Goal: Use online tool/utility: Utilize a website feature to perform a specific function

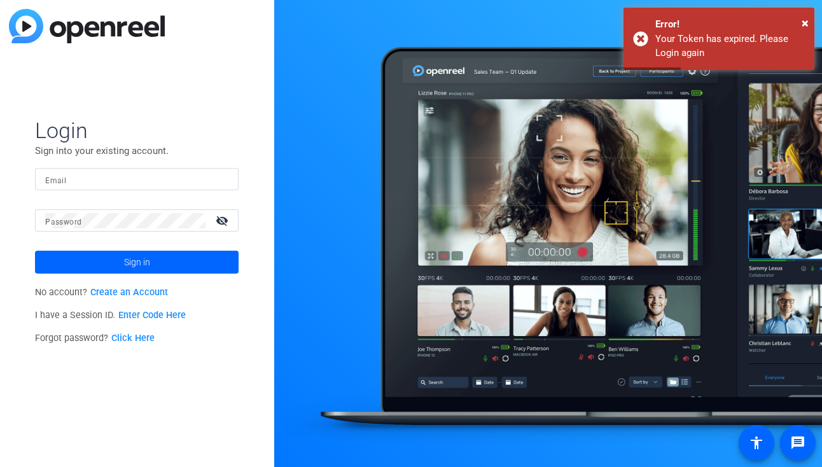
click at [99, 177] on input "Email" at bounding box center [136, 179] width 183 height 15
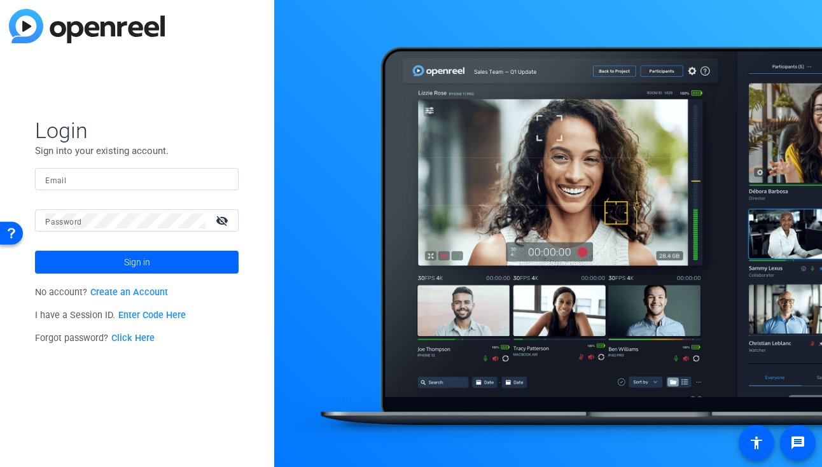
type input "[PERSON_NAME][EMAIL_ADDRESS][PERSON_NAME][DOMAIN_NAME]"
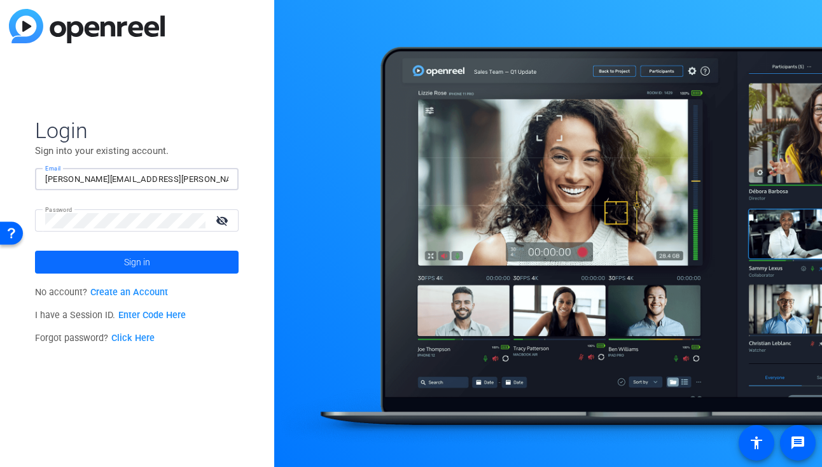
click at [169, 267] on span at bounding box center [137, 262] width 204 height 31
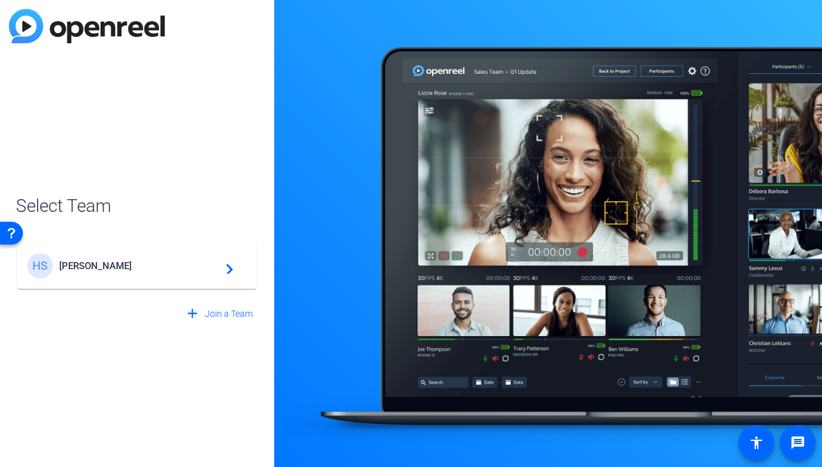
click at [97, 276] on div "HS [PERSON_NAME] navigate_next" at bounding box center [136, 265] width 219 height 25
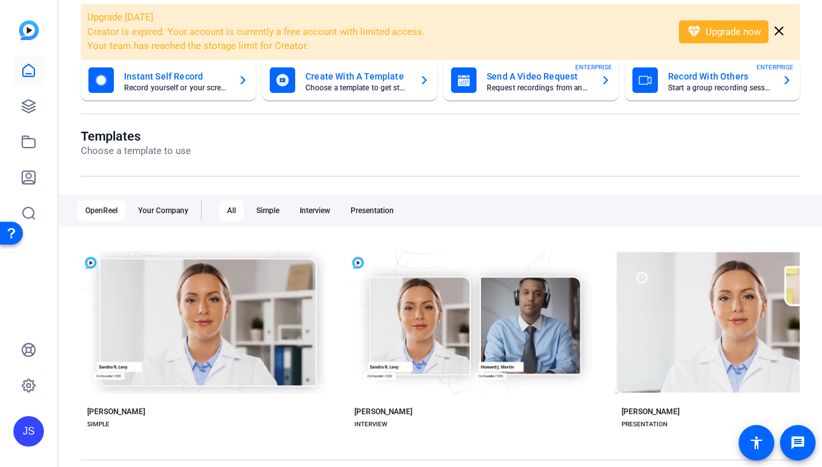
scroll to position [70, 0]
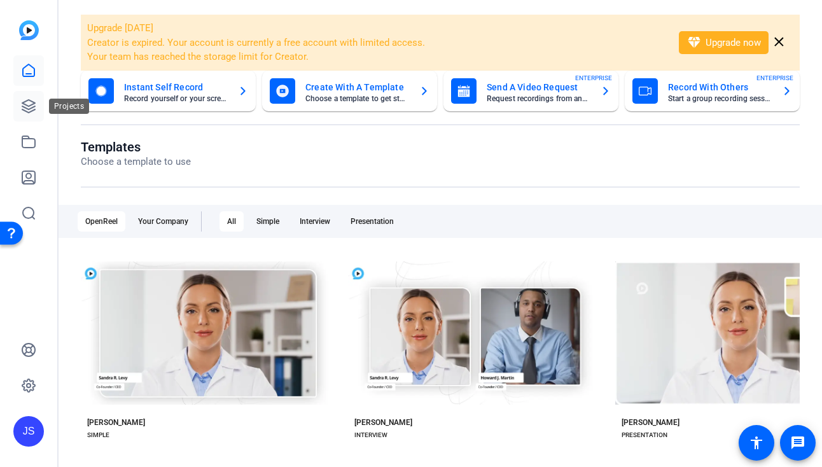
click at [34, 106] on icon at bounding box center [28, 106] width 13 height 13
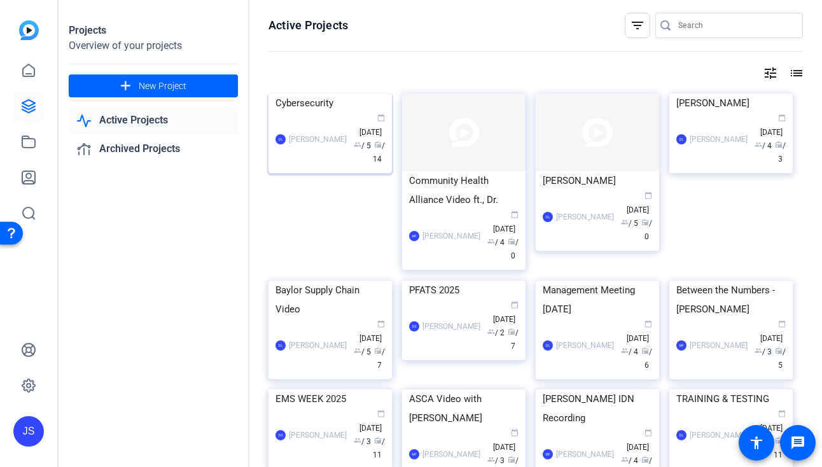
click at [330, 94] on img at bounding box center [330, 94] width 123 height 0
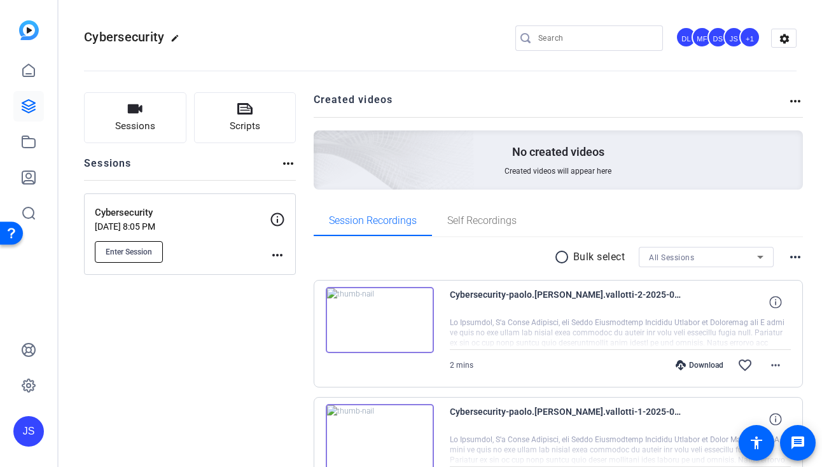
click at [139, 241] on button "Enter Session" at bounding box center [129, 252] width 68 height 22
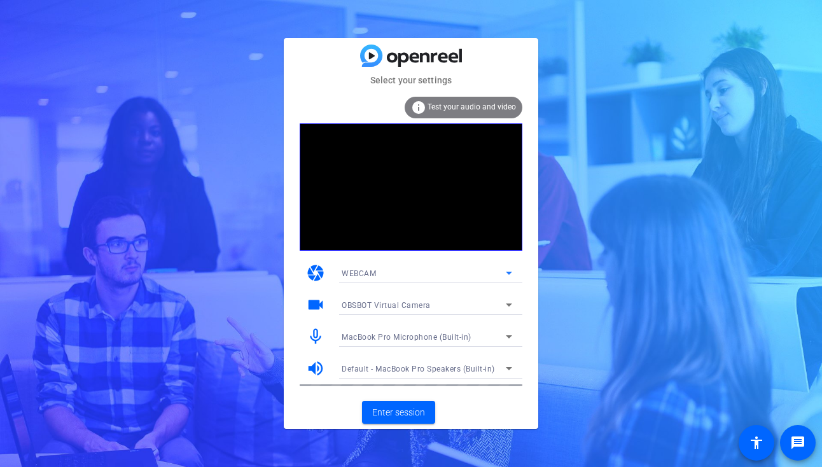
click at [419, 274] on div "WEBCAM" at bounding box center [424, 273] width 164 height 16
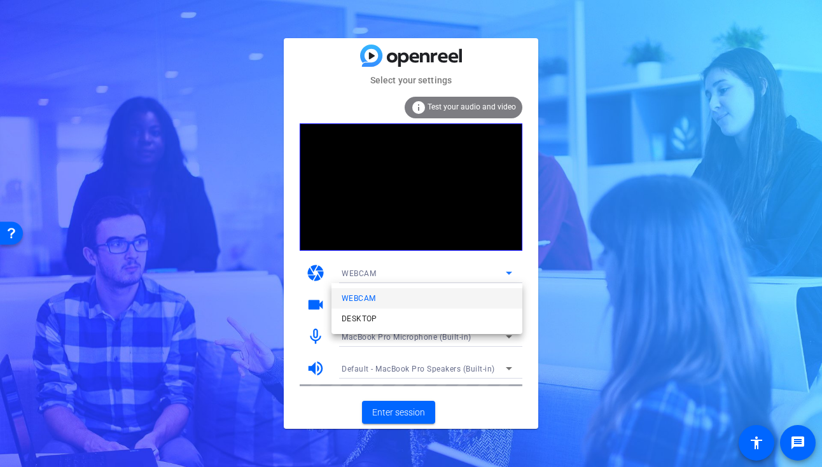
click at [419, 274] on div at bounding box center [411, 233] width 822 height 467
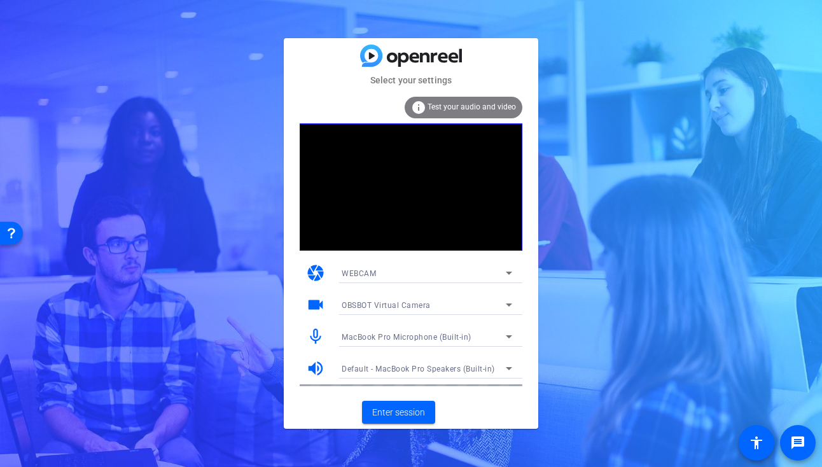
click at [398, 280] on div "WEBCAM" at bounding box center [424, 273] width 164 height 16
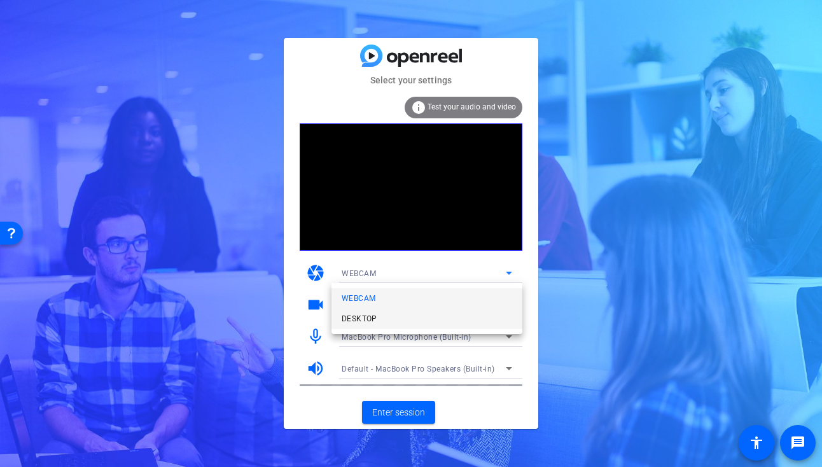
click at [393, 311] on mat-option "DESKTOP" at bounding box center [427, 319] width 191 height 20
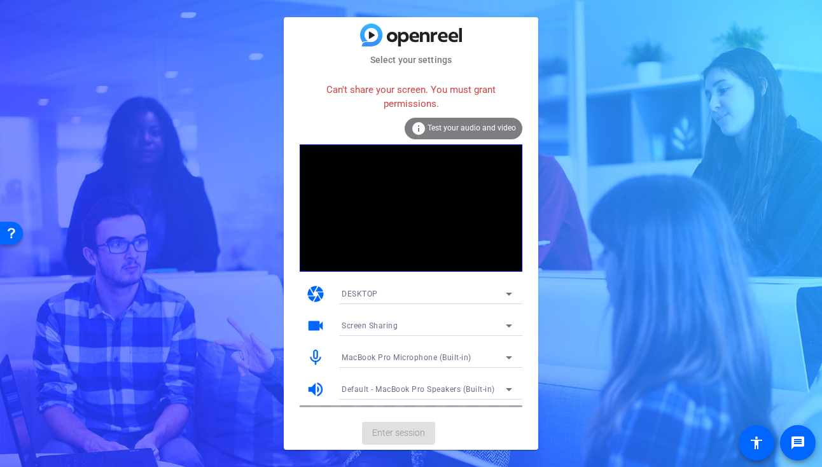
click at [378, 272] on div "Can't share your screen. You must grant permissions. info Test your audio and v…" at bounding box center [411, 241] width 223 height 331
click at [376, 289] on div "DESKTOP" at bounding box center [424, 294] width 164 height 16
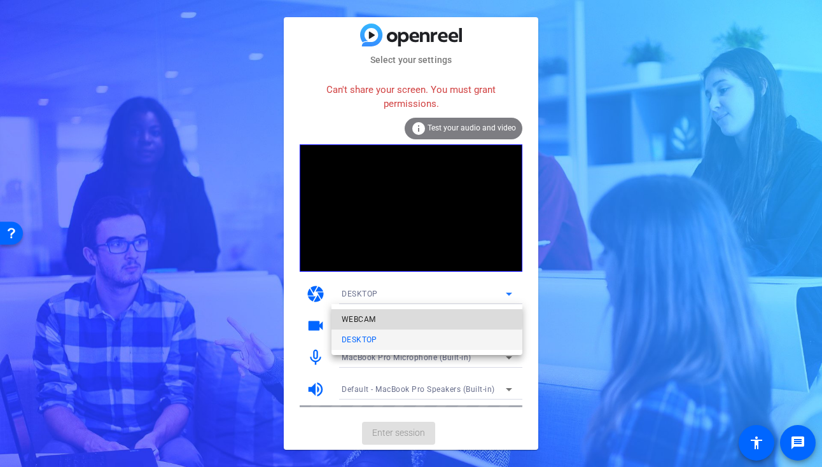
click at [29, 211] on span "WEBCAM" at bounding box center [22, 204] width 13 height 13
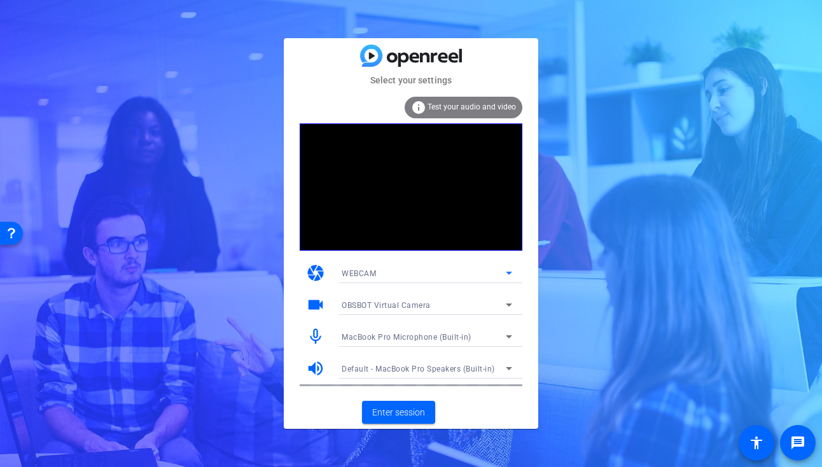
click at [372, 306] on span "OBSBOT Virtual Camera" at bounding box center [386, 305] width 89 height 9
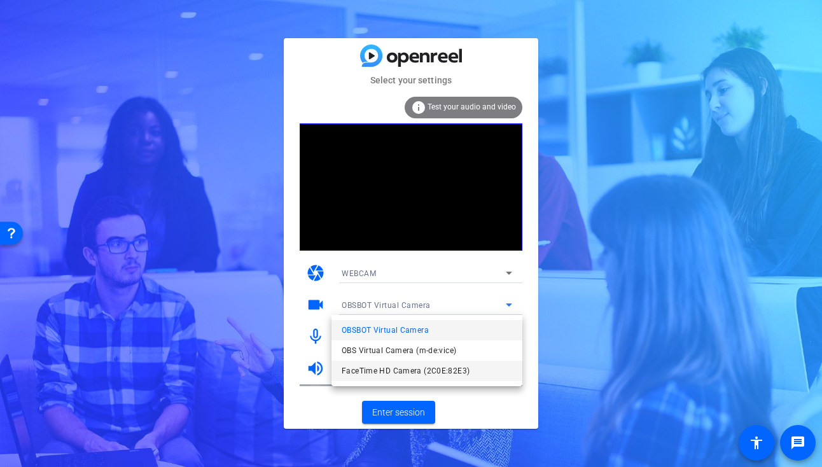
click at [219, 251] on mat-option "FaceTime HD Camera (2C0E:82E3)" at bounding box center [112, 235] width 214 height 31
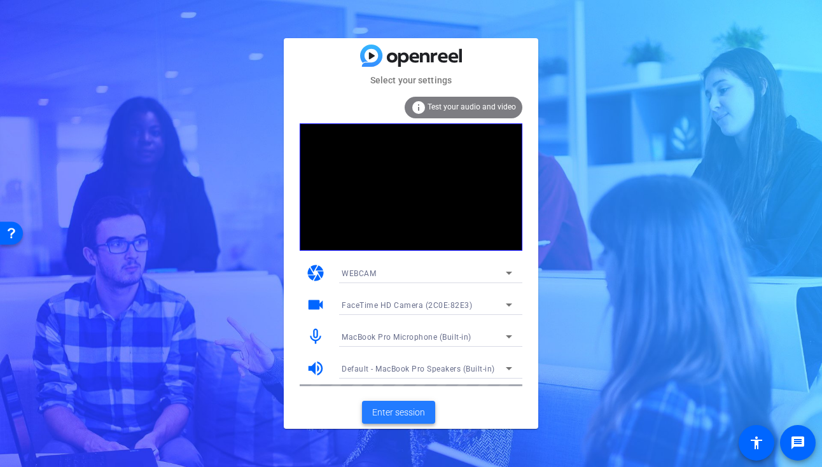
click at [404, 404] on span at bounding box center [398, 412] width 73 height 31
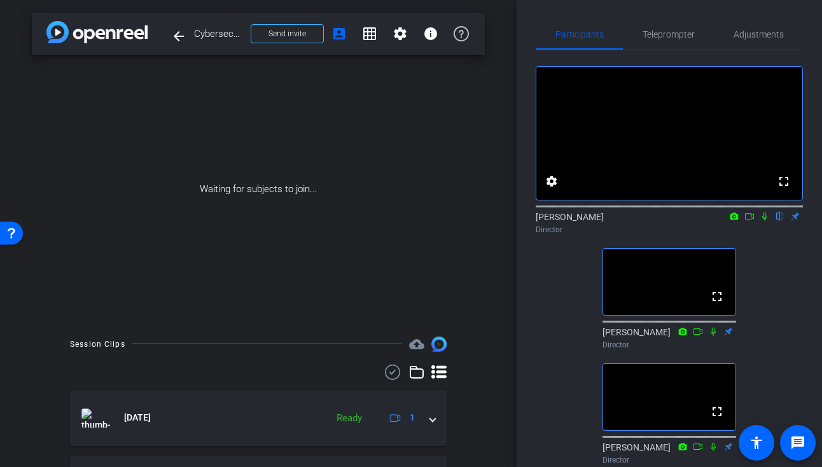
click at [780, 221] on mat-icon "flip" at bounding box center [780, 215] width 15 height 11
click at [545, 189] on mat-icon "settings" at bounding box center [551, 181] width 15 height 15
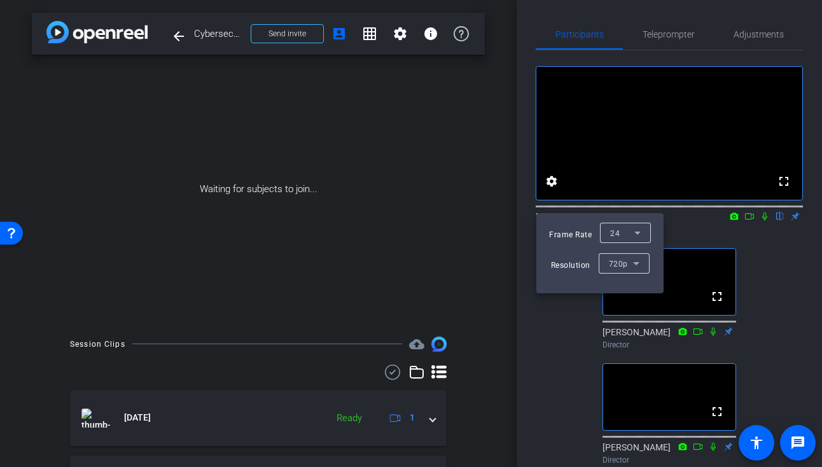
click at [767, 269] on div at bounding box center [411, 233] width 822 height 467
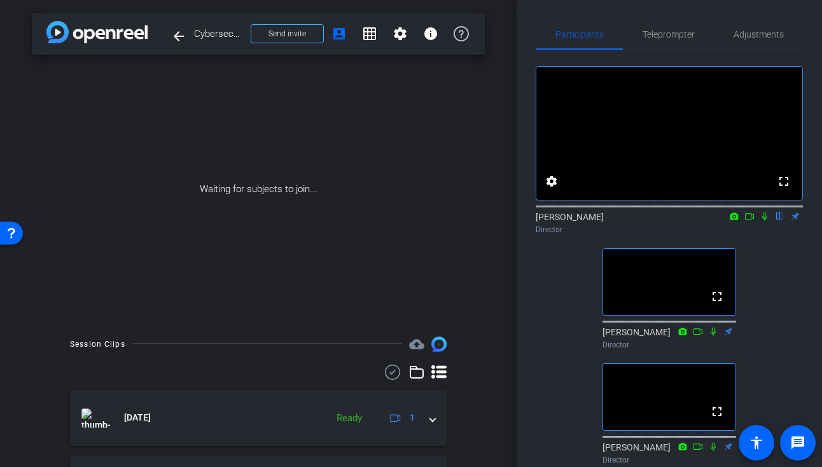
drag, startPoint x: 699, startPoint y: 144, endPoint x: 656, endPoint y: 141, distance: 43.4
click at [656, 141] on video at bounding box center [670, 133] width 266 height 133
click at [778, 260] on div "fullscreen settings Joe Savino flip Director fullscreen David Levitsky Director…" at bounding box center [669, 259] width 267 height 419
click at [736, 220] on icon at bounding box center [735, 216] width 8 height 7
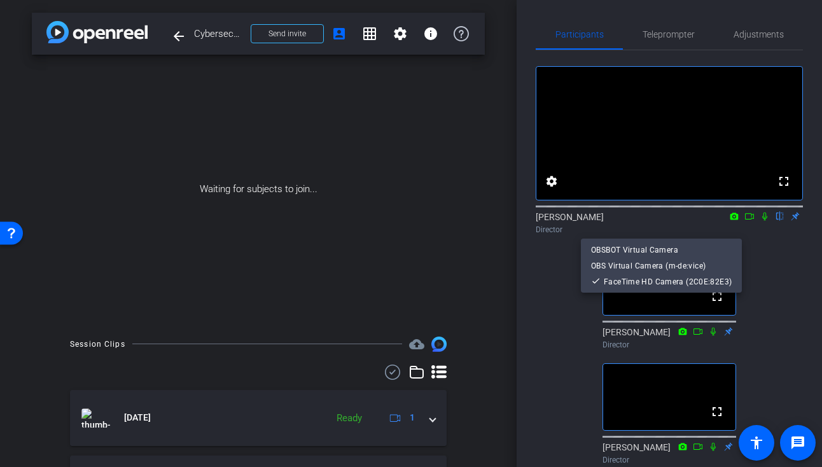
click at [778, 270] on div at bounding box center [411, 233] width 822 height 467
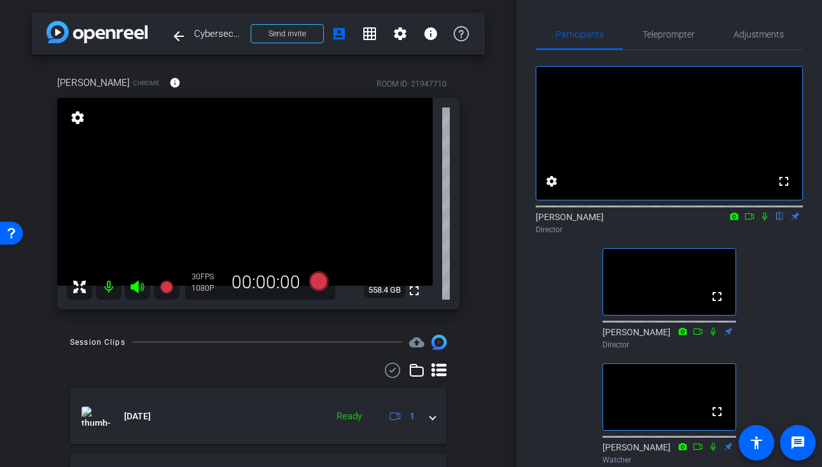
click at [768, 221] on icon at bounding box center [765, 216] width 10 height 9
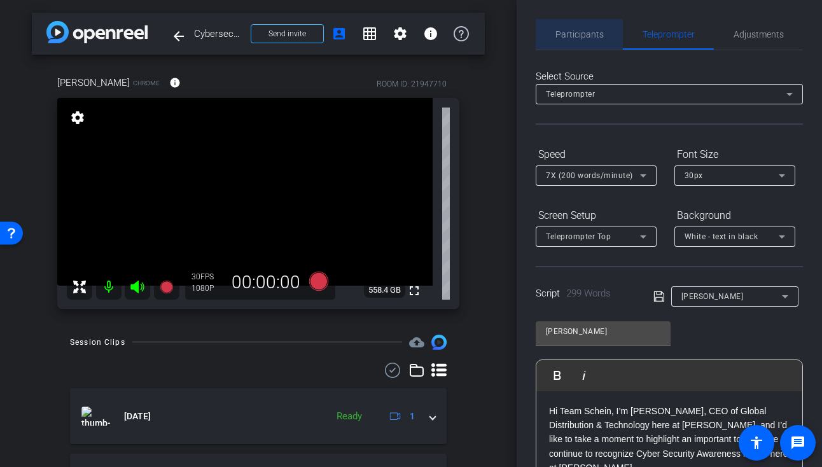
click at [589, 34] on span "Participants" at bounding box center [580, 34] width 48 height 9
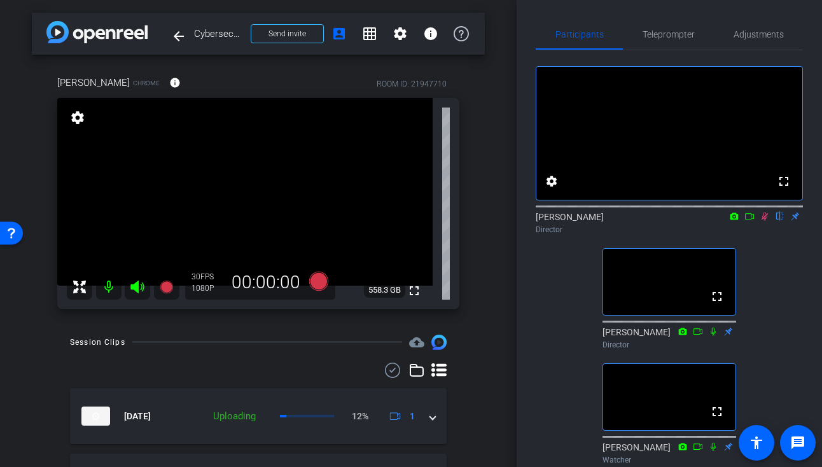
click at [764, 221] on icon at bounding box center [765, 217] width 7 height 8
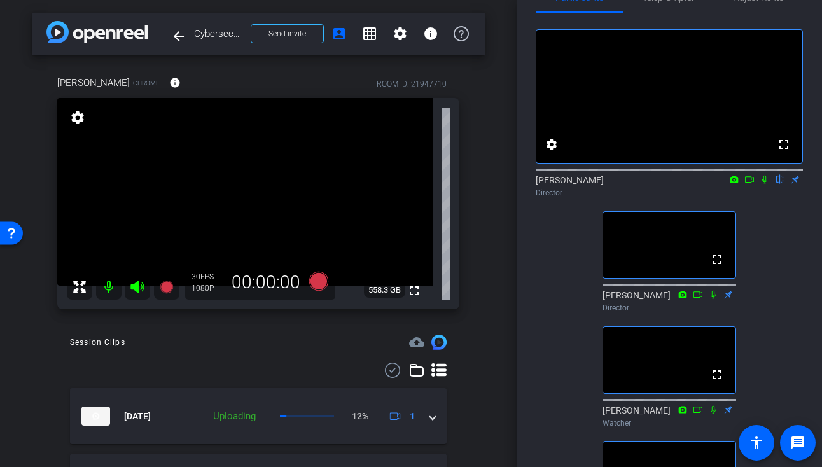
scroll to position [53, 0]
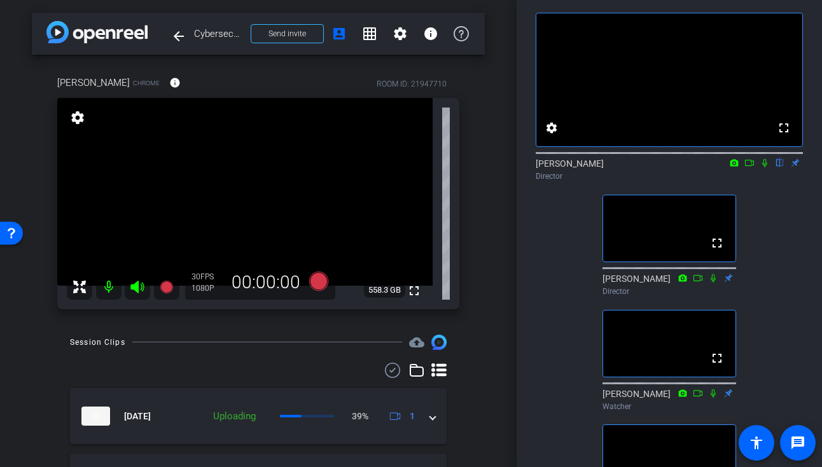
click at [765, 167] on icon at bounding box center [765, 163] width 5 height 8
click at [763, 167] on icon at bounding box center [765, 163] width 7 height 8
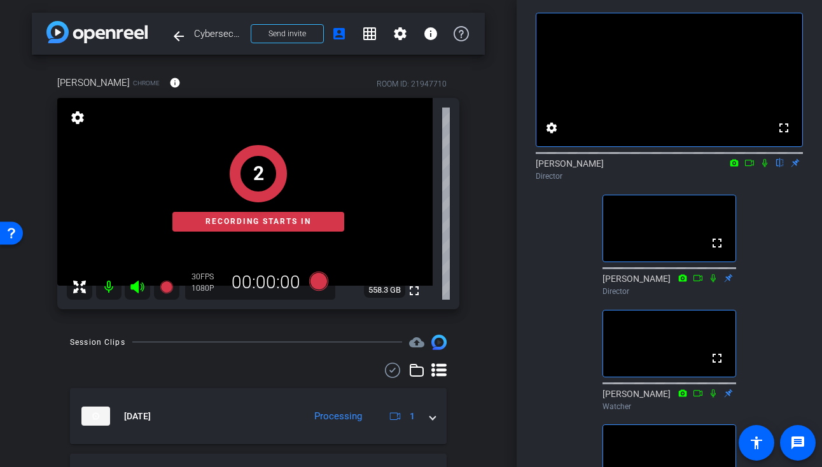
click at [765, 167] on icon at bounding box center [765, 163] width 5 height 8
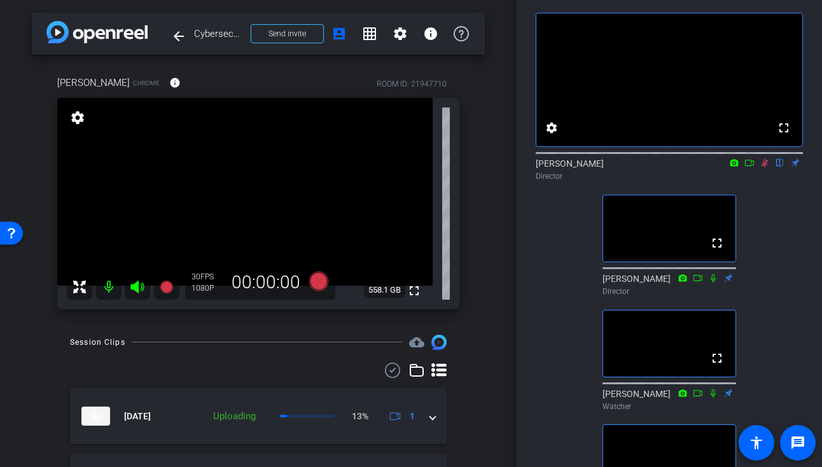
click at [766, 167] on icon at bounding box center [765, 163] width 7 height 8
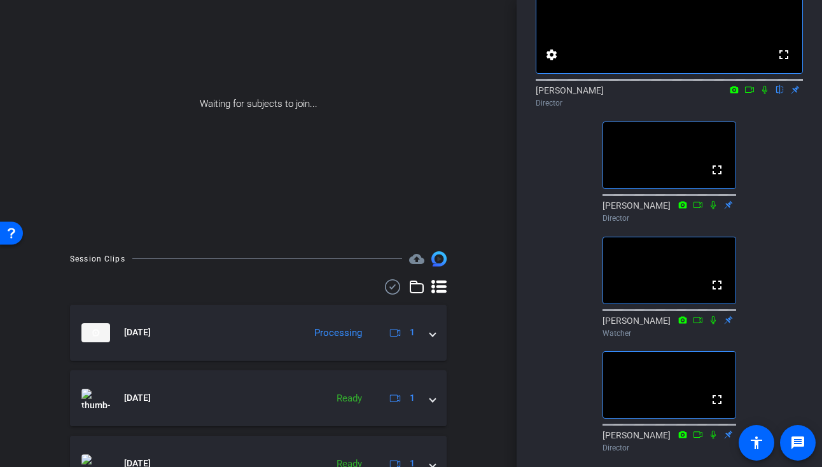
scroll to position [170, 0]
